Goal: Transaction & Acquisition: Download file/media

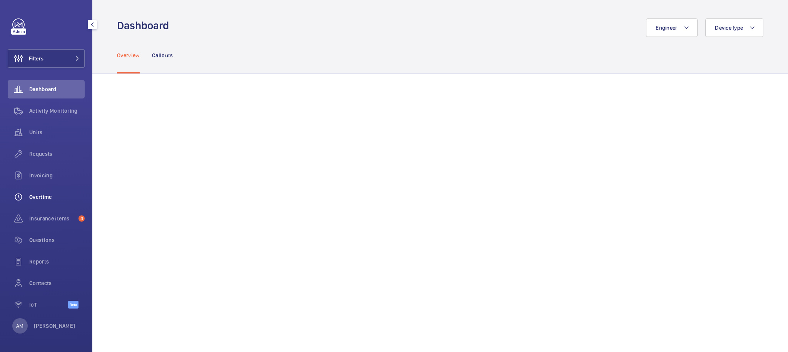
click at [47, 199] on span "Overtime" at bounding box center [56, 197] width 55 height 8
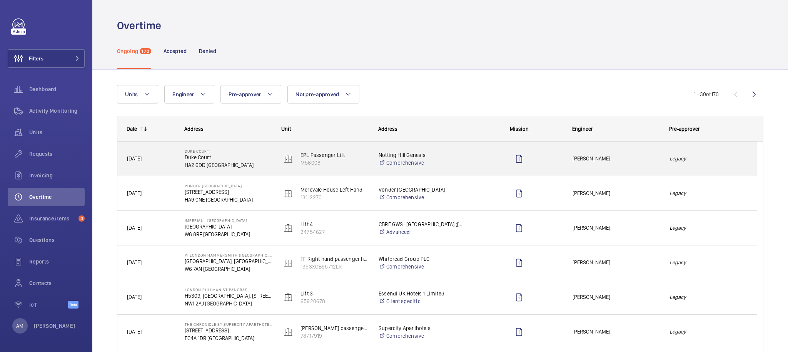
click at [635, 155] on span "Piotr Kijo." at bounding box center [616, 158] width 87 height 9
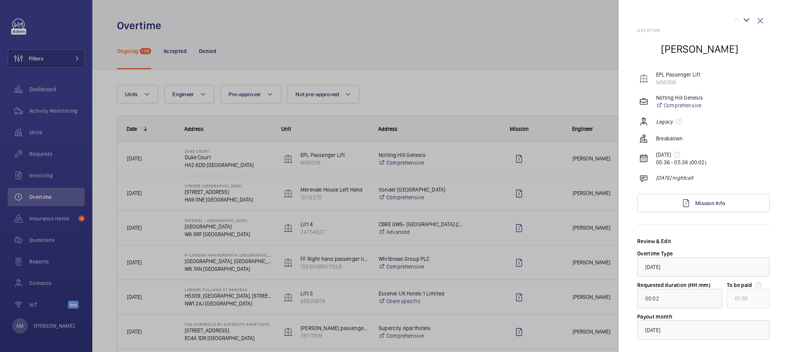
click at [36, 333] on div at bounding box center [394, 176] width 788 height 352
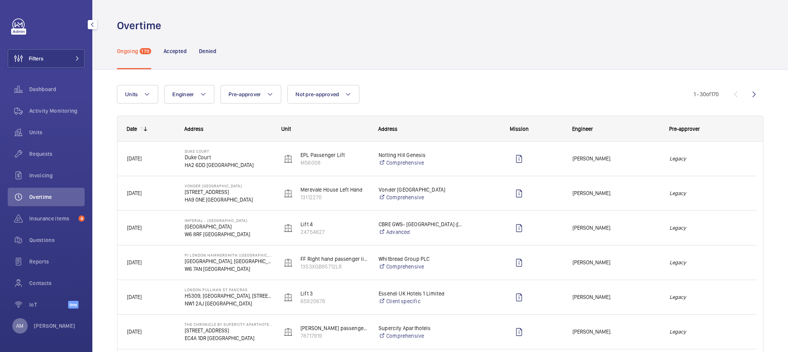
click at [18, 324] on p "AM" at bounding box center [19, 326] width 7 height 8
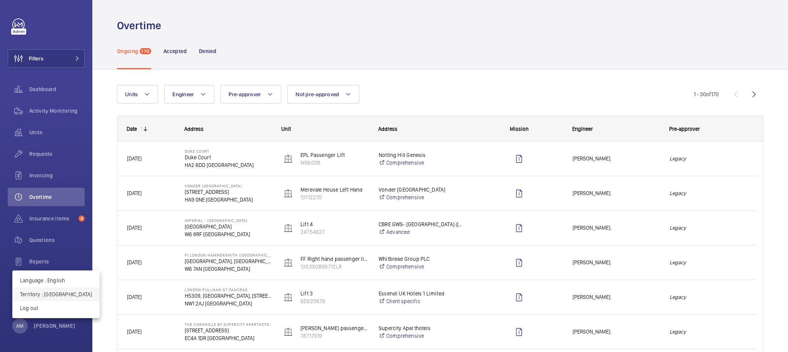
click at [65, 293] on p "Territory : United Kingdom" at bounding box center [56, 295] width 72 height 8
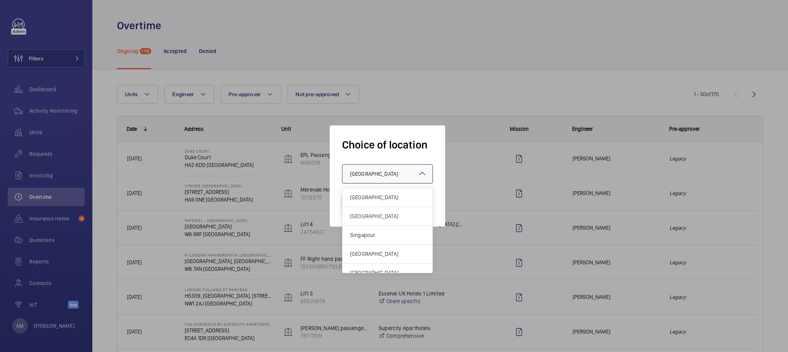
click at [384, 177] on div "× United Kingdom" at bounding box center [383, 174] width 67 height 8
click at [388, 238] on span "Singapour" at bounding box center [387, 235] width 75 height 8
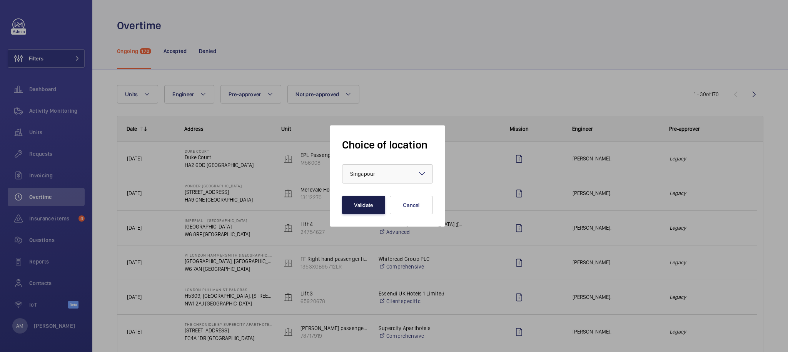
click at [367, 210] on button "Validate" at bounding box center [363, 205] width 43 height 18
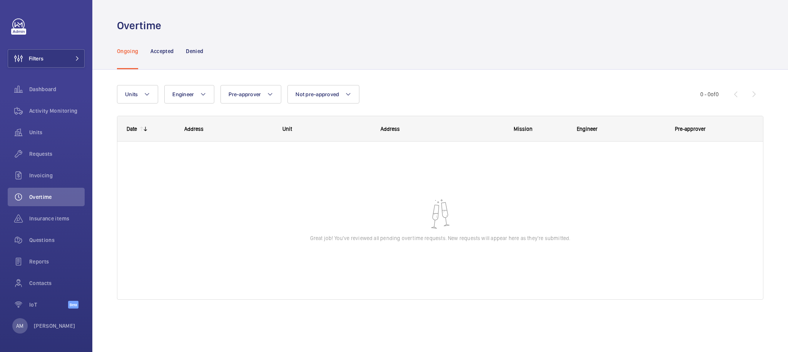
click at [231, 51] on div "Ongoing Accepted Denied" at bounding box center [440, 51] width 647 height 37
click at [74, 113] on span "Activity Monitoring" at bounding box center [56, 111] width 55 height 8
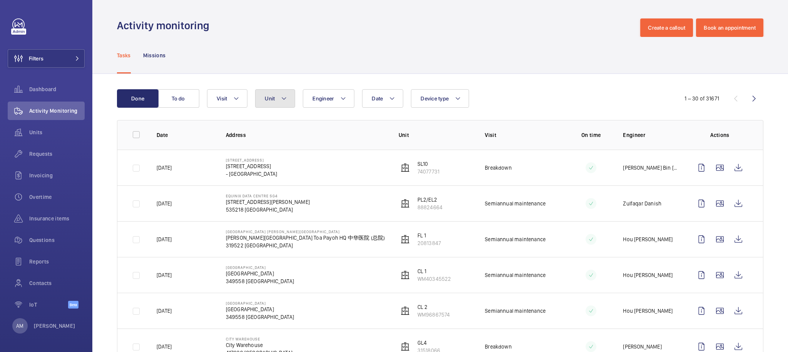
click at [275, 104] on button "Unit" at bounding box center [275, 98] width 40 height 18
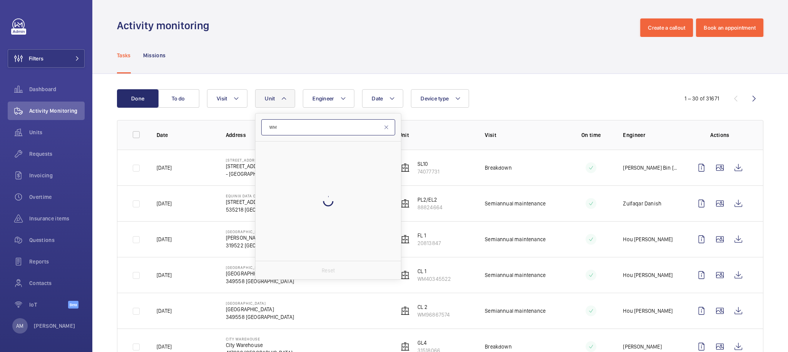
type input "W"
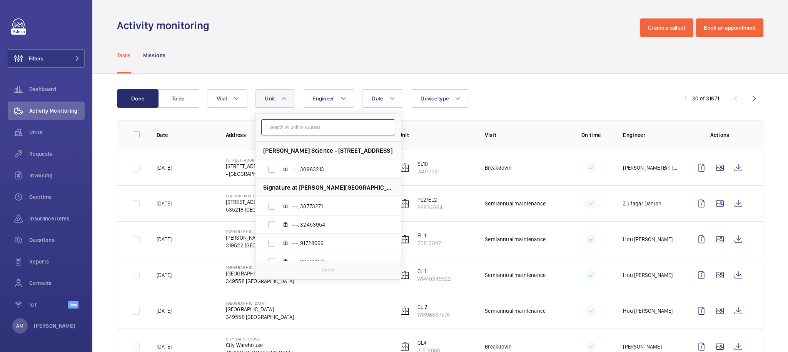
paste input "11 Pioneer Turn"
type input "11 Pioneer Turn"
click at [329, 190] on span "PL1, 19447527" at bounding box center [336, 188] width 89 height 8
click at [279, 190] on input "PL1, 19447527" at bounding box center [271, 187] width 15 height 15
checkbox input "true"
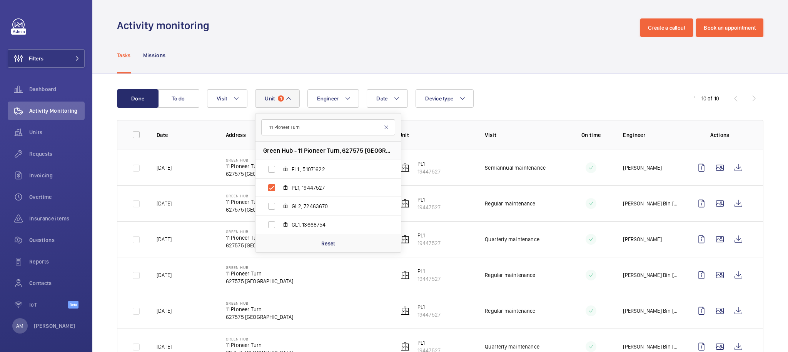
click at [537, 90] on div "Date Engineer Unit 1 11 Pioneer Turn Green Hub - 11 Pioneer Turn, 627575 SINGAP…" at bounding box center [439, 98] width 464 height 18
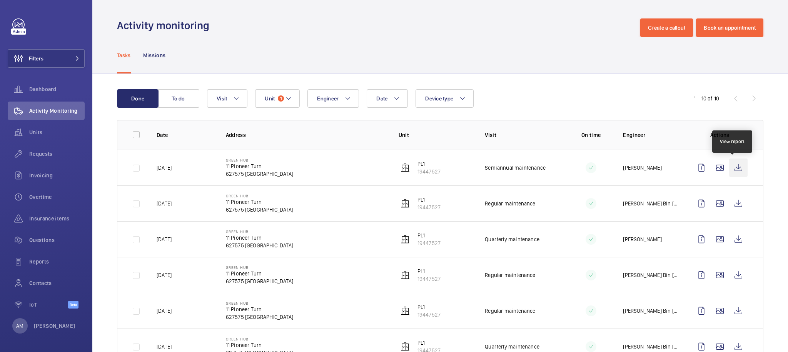
click at [729, 170] on wm-front-icon-button at bounding box center [738, 168] width 18 height 18
click at [729, 172] on wm-front-icon-button at bounding box center [738, 168] width 18 height 18
click at [536, 95] on div "Date Engineer Unit 1 Device type Visit" at bounding box center [439, 98] width 464 height 18
click at [280, 92] on button "Unit 1" at bounding box center [277, 98] width 45 height 18
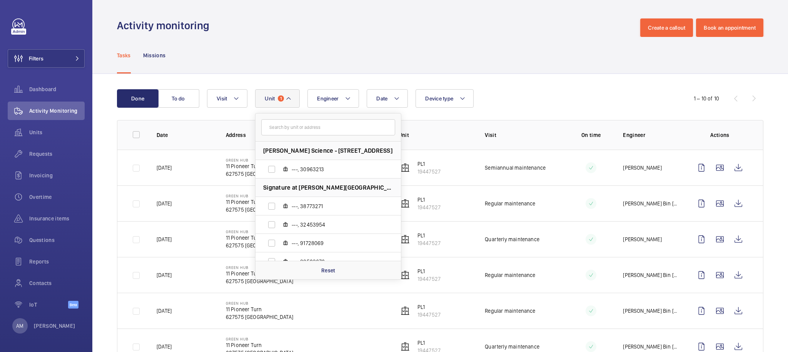
click at [294, 122] on input "text" at bounding box center [328, 127] width 134 height 16
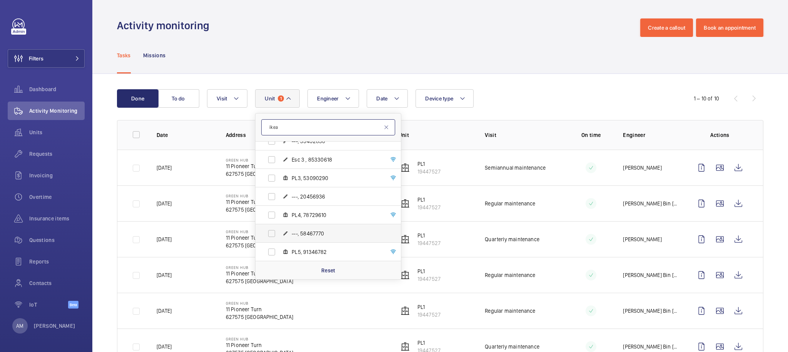
scroll to position [413, 0]
click at [314, 129] on input "ikea" at bounding box center [328, 127] width 134 height 16
type input "8"
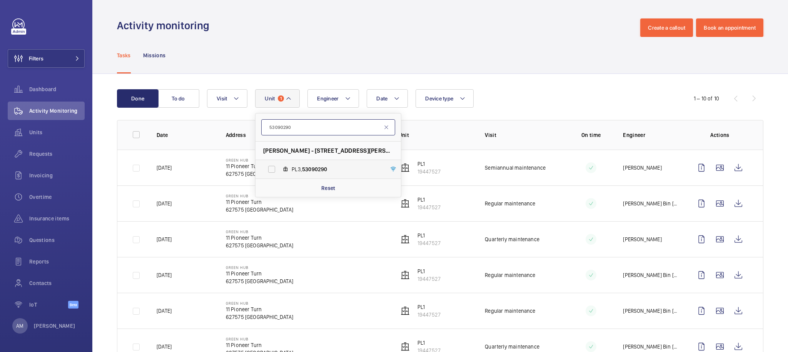
type input "53090290"
click at [338, 167] on span "PL3, 53090290" at bounding box center [336, 170] width 89 height 8
click at [279, 167] on input "PL3, 53090290" at bounding box center [271, 169] width 15 height 15
checkbox input "true"
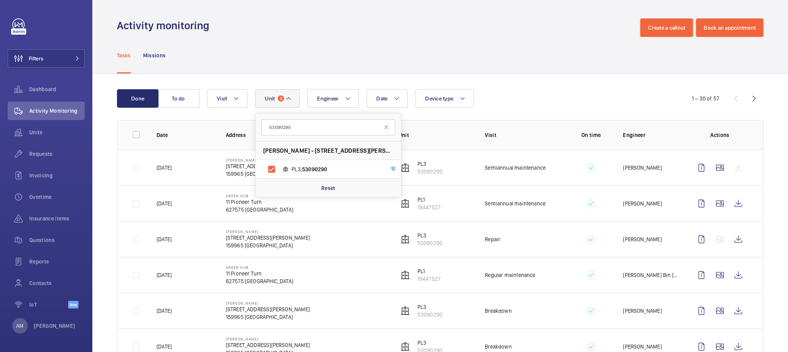
click at [530, 92] on div "Date Engineer Unit 2 53090290 [PERSON_NAME] - [STREET_ADDRESS][PERSON_NAME], 53…" at bounding box center [439, 98] width 464 height 18
click at [328, 167] on td "IKEA [PERSON_NAME] [STREET_ADDRESS][PERSON_NAME]" at bounding box center [300, 168] width 173 height 36
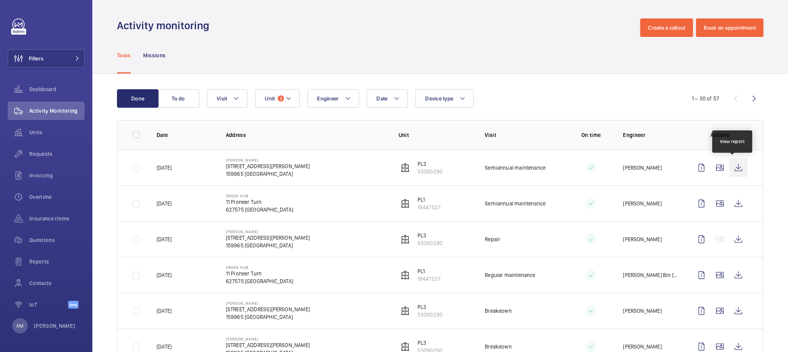
click at [732, 171] on wm-front-icon-button at bounding box center [738, 168] width 18 height 18
click at [729, 202] on wm-front-icon-button at bounding box center [738, 203] width 18 height 18
